Goal: Task Accomplishment & Management: Use online tool/utility

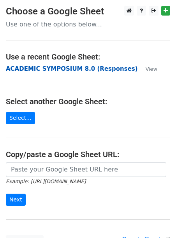
click at [51, 69] on strong "ACADEMIC SYMPOSIUM 8.0 (Responses)" at bounding box center [72, 68] width 132 height 7
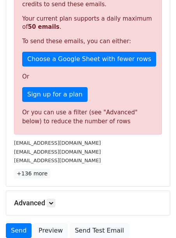
scroll to position [192, 0]
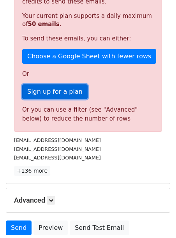
click at [50, 93] on link "Sign up for a plan" at bounding box center [54, 91] width 65 height 15
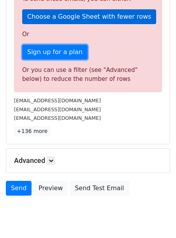
scroll to position [256, 0]
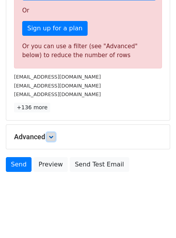
click at [50, 136] on icon at bounding box center [51, 137] width 5 height 5
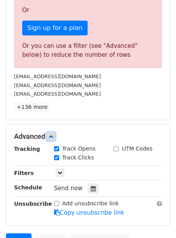
scroll to position [272, 0]
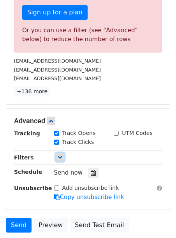
click at [60, 159] on icon at bounding box center [60, 157] width 5 height 5
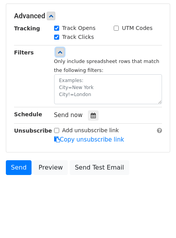
scroll to position [379, 0]
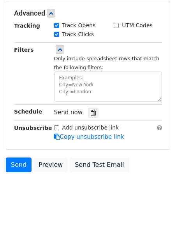
click at [87, 66] on small "Only include spreadsheet rows that match the following filters:" at bounding box center [106, 63] width 105 height 15
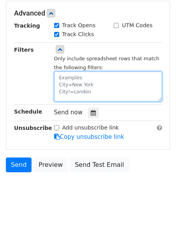
click at [82, 82] on textarea at bounding box center [108, 87] width 108 height 30
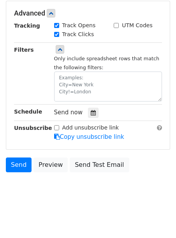
click at [36, 73] on div "Filters" at bounding box center [28, 73] width 40 height 56
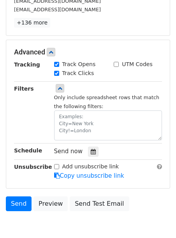
scroll to position [343, 0]
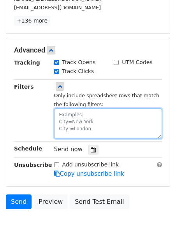
click at [86, 117] on textarea at bounding box center [108, 123] width 108 height 30
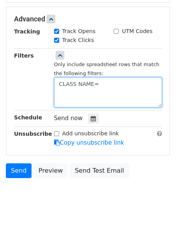
scroll to position [196, 0]
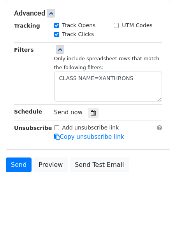
click at [121, 112] on div "Send now" at bounding box center [99, 112] width 91 height 10
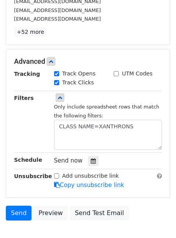
scroll to position [227, 0]
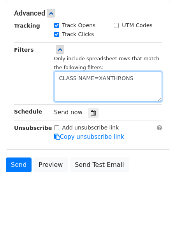
click at [150, 85] on textarea "CLASS NAME=XANTHRONS" at bounding box center [108, 87] width 108 height 30
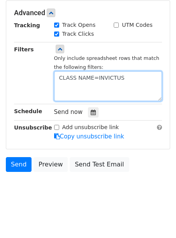
scroll to position [196, 0]
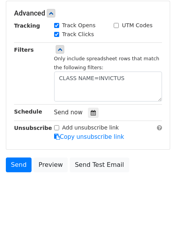
click at [148, 112] on div "Send now" at bounding box center [108, 112] width 120 height 10
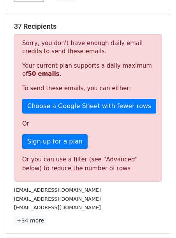
scroll to position [146, 0]
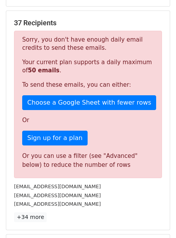
click at [111, 17] on div "37 Recipients Sorry, you don't have enough daily email credits to send these em…" at bounding box center [87, 120] width 163 height 219
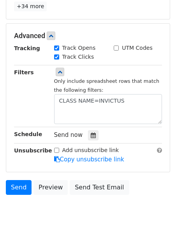
scroll to position [365, 0]
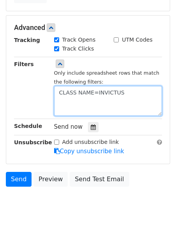
click at [128, 97] on textarea "CLASS NAME=INVICTUS" at bounding box center [108, 101] width 108 height 30
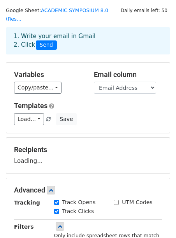
scroll to position [0, 0]
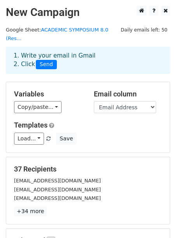
type textarea "CLASS NAME=INVICTUS"
click at [118, 152] on div "Variables Copy/paste... {{Timestamp}} {{Email Address}} {{NAME (Surname, First …" at bounding box center [87, 117] width 163 height 70
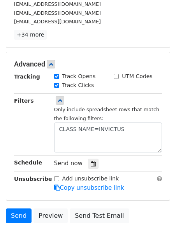
scroll to position [175, 0]
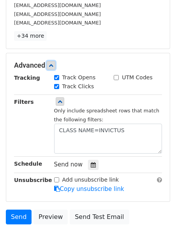
click at [52, 65] on icon at bounding box center [51, 65] width 5 height 5
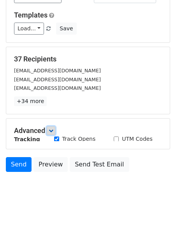
scroll to position [104, 0]
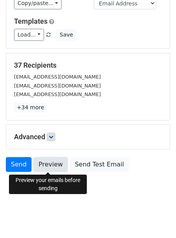
click at [53, 169] on link "Preview" at bounding box center [50, 164] width 34 height 15
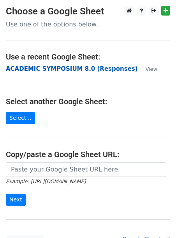
click at [87, 70] on strong "ACADEMIC SYMPOSIUM 8.0 (Responses)" at bounding box center [72, 68] width 132 height 7
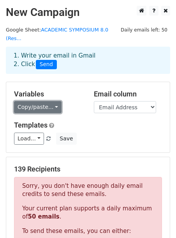
click at [57, 105] on link "Copy/paste..." at bounding box center [37, 107] width 47 height 12
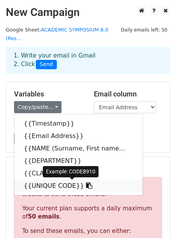
click at [44, 184] on link "{{UNIQUE CODE}}" at bounding box center [78, 186] width 128 height 12
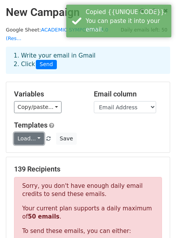
click at [34, 140] on link "Load..." at bounding box center [29, 139] width 30 height 12
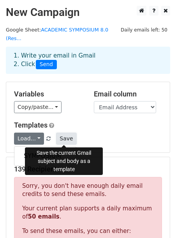
click at [60, 138] on button "Save" at bounding box center [66, 139] width 20 height 12
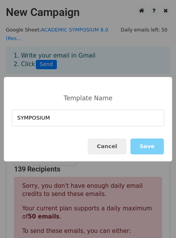
type input "SYMPOSIUM 1"
click at [147, 149] on button "Save" at bounding box center [146, 146] width 33 height 16
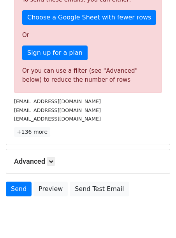
scroll to position [231, 0]
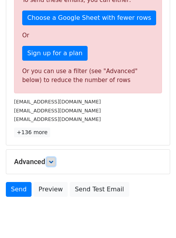
click at [53, 163] on icon at bounding box center [51, 161] width 5 height 5
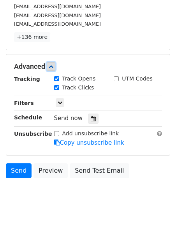
scroll to position [332, 0]
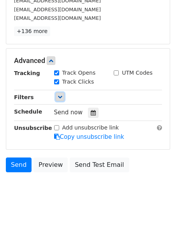
click at [60, 98] on icon at bounding box center [60, 96] width 5 height 5
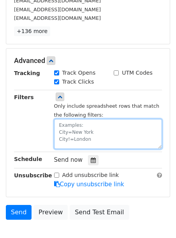
click at [69, 138] on textarea at bounding box center [108, 134] width 108 height 30
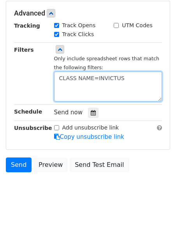
scroll to position [227, 0]
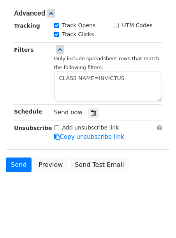
click at [139, 158] on div "Send Preview Send Test Email" at bounding box center [88, 166] width 176 height 19
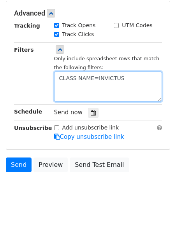
click at [147, 78] on textarea "CLASS NAME=INVICTUS" at bounding box center [108, 87] width 108 height 30
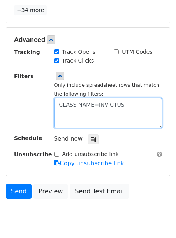
scroll to position [209, 0]
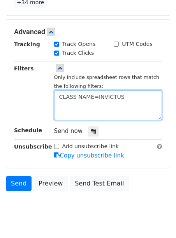
type textarea "CLASS NAME=INVICTUS"
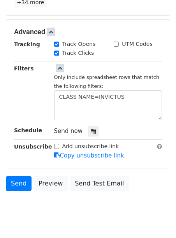
click at [26, 210] on body "New Campaign Daily emails left: 50 Google Sheet: ACADEMIC SYMPOSIUM 8.0 (Res...…" at bounding box center [88, 11] width 176 height 429
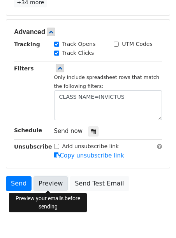
click at [52, 181] on link "Preview" at bounding box center [50, 183] width 34 height 15
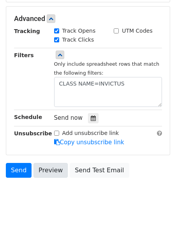
scroll to position [227, 0]
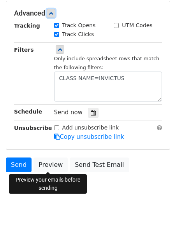
click at [51, 14] on icon at bounding box center [51, 13] width 5 height 5
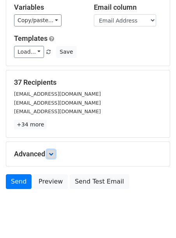
scroll to position [104, 0]
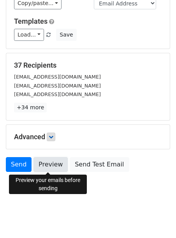
click at [48, 169] on link "Preview" at bounding box center [50, 164] width 34 height 15
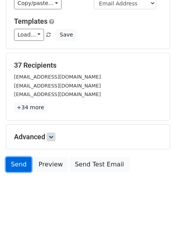
click at [21, 167] on link "Send" at bounding box center [19, 164] width 26 height 15
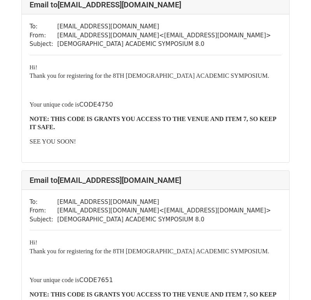
scroll to position [6313, 0]
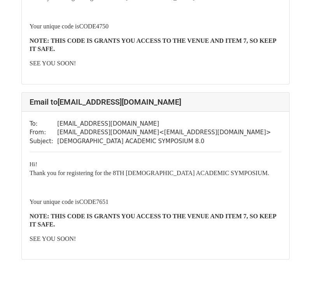
scroll to position [6313, 0]
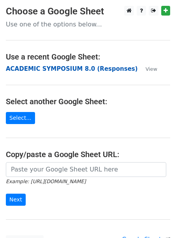
click at [63, 68] on strong "ACADEMIC SYMPOSIUM 8.0 (Responses)" at bounding box center [72, 68] width 132 height 7
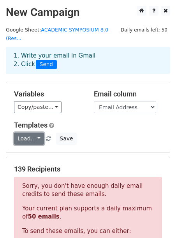
click at [35, 139] on link "Load..." at bounding box center [29, 139] width 30 height 12
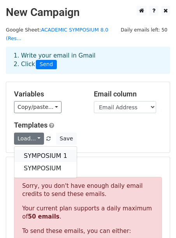
click at [37, 152] on link "SYMPOSIUM 1" at bounding box center [45, 156] width 62 height 12
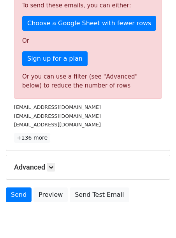
scroll to position [227, 0]
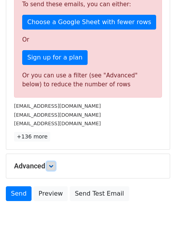
click at [55, 167] on link at bounding box center [51, 166] width 9 height 9
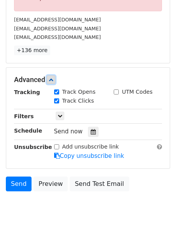
scroll to position [332, 0]
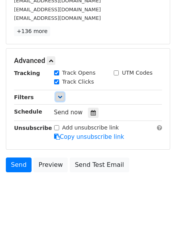
click at [58, 98] on icon at bounding box center [60, 96] width 5 height 5
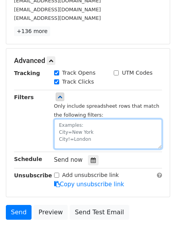
click at [84, 126] on textarea at bounding box center [108, 134] width 108 height 30
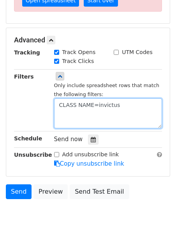
scroll to position [271, 0]
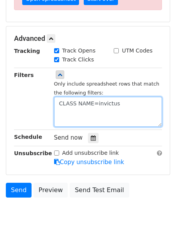
drag, startPoint x: 97, startPoint y: 102, endPoint x: 138, endPoint y: 102, distance: 40.8
click at [138, 102] on textarea "CLASS NAME=invictus" at bounding box center [108, 112] width 108 height 30
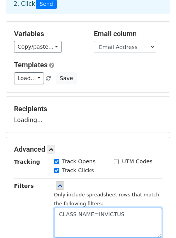
scroll to position [61, 0]
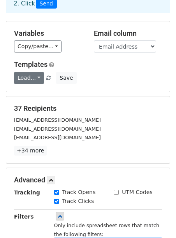
type textarea "CLASS NAME=INVICTUS"
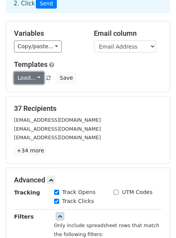
click at [39, 81] on link "Load..." at bounding box center [29, 78] width 30 height 12
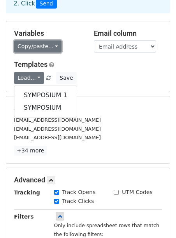
click at [43, 51] on link "Copy/paste..." at bounding box center [37, 46] width 47 height 12
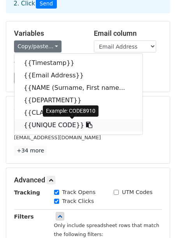
click at [46, 123] on link "{{UNIQUE CODE}}" at bounding box center [78, 125] width 128 height 12
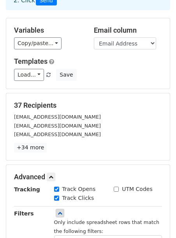
scroll to position [227, 0]
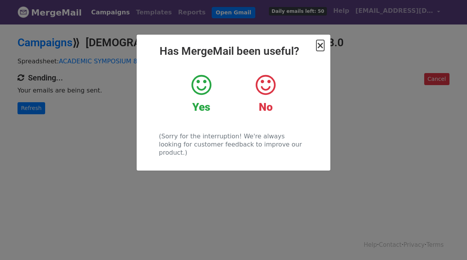
click at [321, 46] on span "×" at bounding box center [320, 45] width 8 height 11
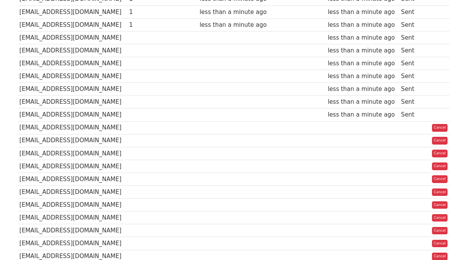
scroll to position [268, 0]
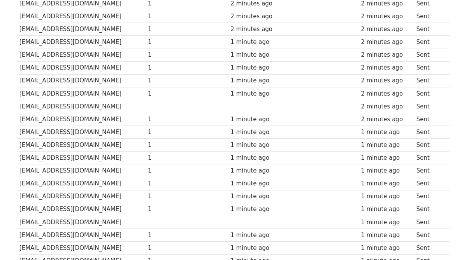
click at [321, 46] on td at bounding box center [327, 42] width 64 height 13
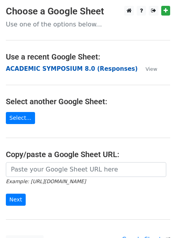
click at [38, 68] on strong "ACADEMIC SYMPOSIUM 8.0 (Responses)" at bounding box center [72, 68] width 132 height 7
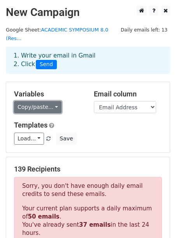
click at [51, 101] on link "Copy/paste..." at bounding box center [37, 107] width 47 height 12
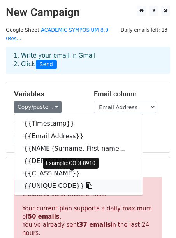
click at [39, 180] on link "{{UNIQUE CODE}}" at bounding box center [78, 186] width 128 height 12
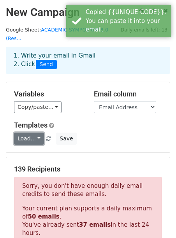
click at [38, 133] on link "Load..." at bounding box center [29, 139] width 30 height 12
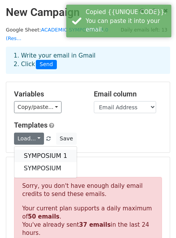
click at [49, 150] on link "SYMPOSIUM 1" at bounding box center [45, 156] width 62 height 12
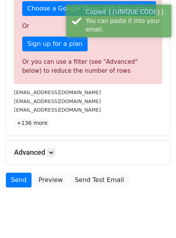
scroll to position [264, 0]
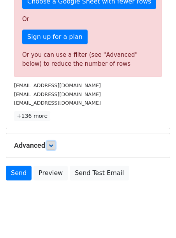
click at [53, 143] on icon at bounding box center [51, 145] width 5 height 5
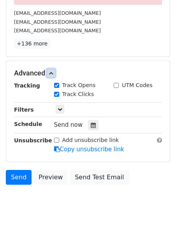
scroll to position [340, 0]
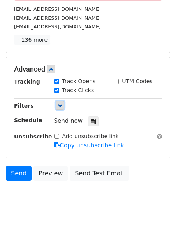
click at [58, 103] on icon at bounding box center [60, 105] width 5 height 5
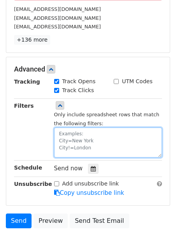
click at [62, 138] on textarea at bounding box center [108, 143] width 108 height 30
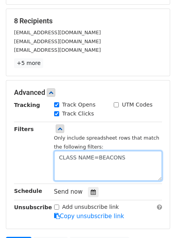
scroll to position [166, 0]
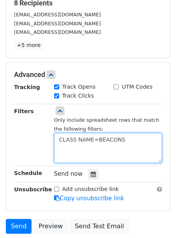
type textarea "CLASS NAME=BEACONS"
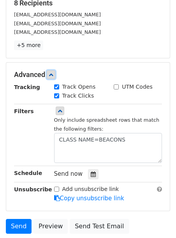
click at [51, 72] on icon at bounding box center [51, 74] width 5 height 5
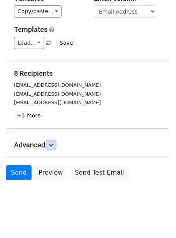
scroll to position [95, 0]
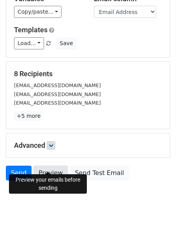
click at [45, 166] on link "Preview" at bounding box center [50, 173] width 34 height 15
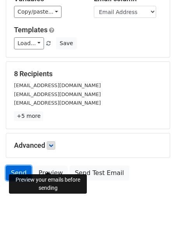
click at [15, 166] on link "Send" at bounding box center [19, 173] width 26 height 15
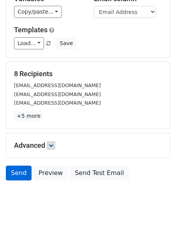
scroll to position [0, 0]
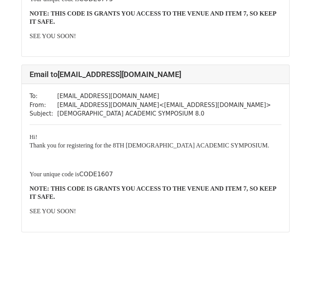
scroll to position [1222, 0]
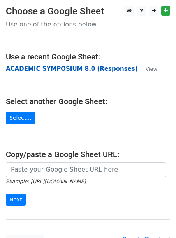
click at [93, 72] on strong "ACADEMIC SYMPOSIUM 8.0 (Responses)" at bounding box center [72, 68] width 132 height 7
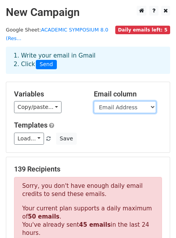
click at [137, 109] on select "Timestamp Email Address NAME (Surname, First name, Middle name) DEPARTMENT CLAS…" at bounding box center [125, 107] width 62 height 12
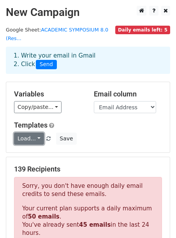
click at [37, 138] on link "Load..." at bounding box center [29, 139] width 30 height 12
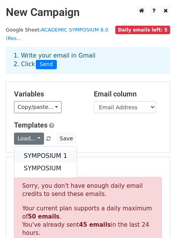
click at [51, 152] on link "SYMPOSIUM 1" at bounding box center [45, 156] width 62 height 12
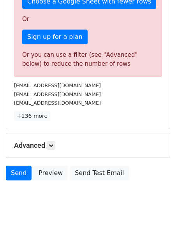
scroll to position [273, 0]
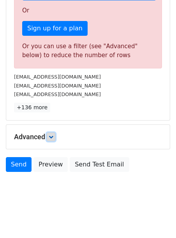
click at [52, 136] on icon at bounding box center [51, 137] width 5 height 5
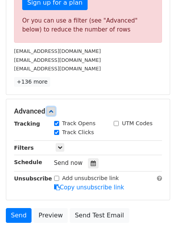
scroll to position [348, 0]
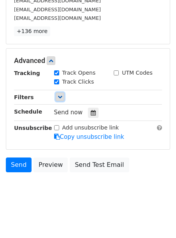
click at [59, 97] on icon at bounding box center [60, 96] width 5 height 5
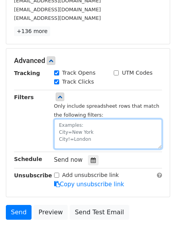
click at [72, 135] on textarea at bounding box center [108, 134] width 108 height 30
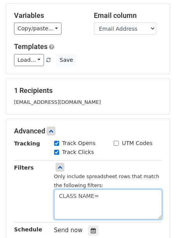
scroll to position [81, 0]
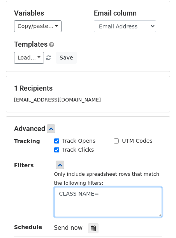
type textarea "CLASS NAME="
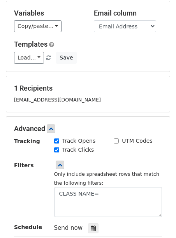
click at [110, 101] on div "[EMAIL_ADDRESS][DOMAIN_NAME]" at bounding box center [87, 99] width 159 height 9
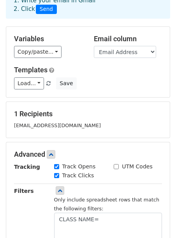
scroll to position [196, 0]
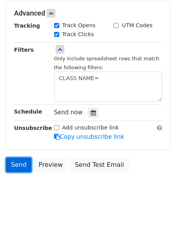
click at [25, 162] on link "Send" at bounding box center [19, 164] width 26 height 15
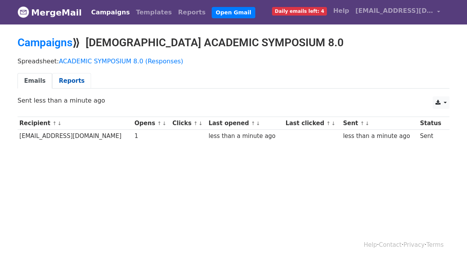
click at [70, 82] on link "Reports" at bounding box center [71, 81] width 39 height 16
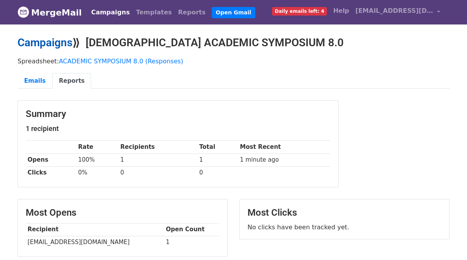
click at [55, 43] on link "Campaigns" at bounding box center [44, 42] width 55 height 13
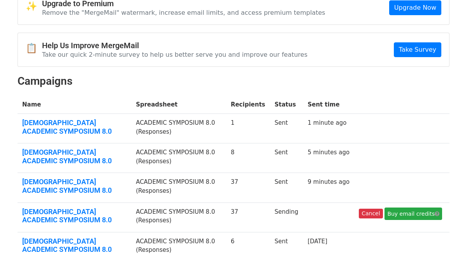
scroll to position [53, 0]
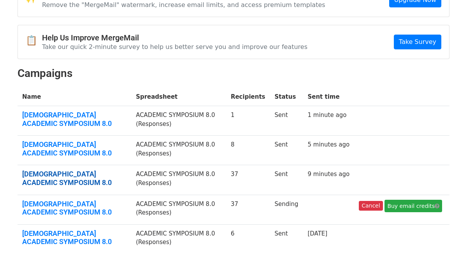
click at [52, 179] on link "[DEMOGRAPHIC_DATA] ACADEMIC SYMPOSIUM 8.0" at bounding box center [74, 178] width 104 height 17
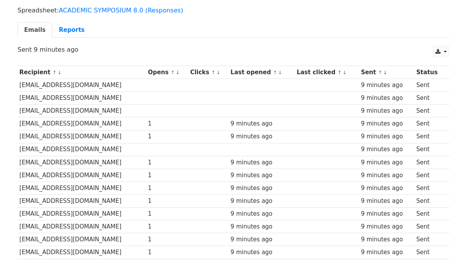
scroll to position [50, 0]
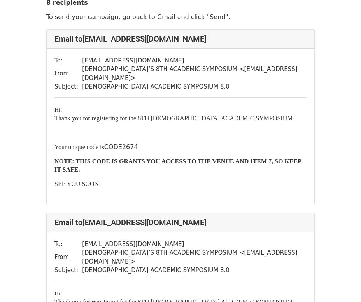
scroll to position [26, 0]
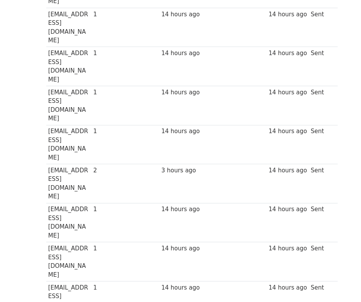
scroll to position [474, 0]
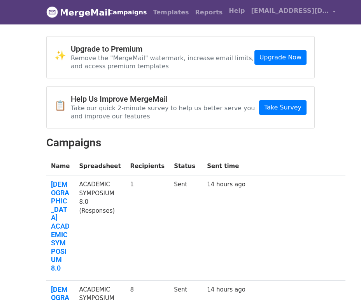
scroll to position [12, 0]
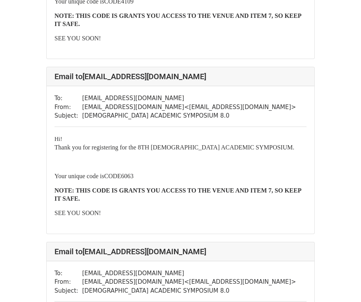
scroll to position [917, 0]
